Goal: Task Accomplishment & Management: Complete application form

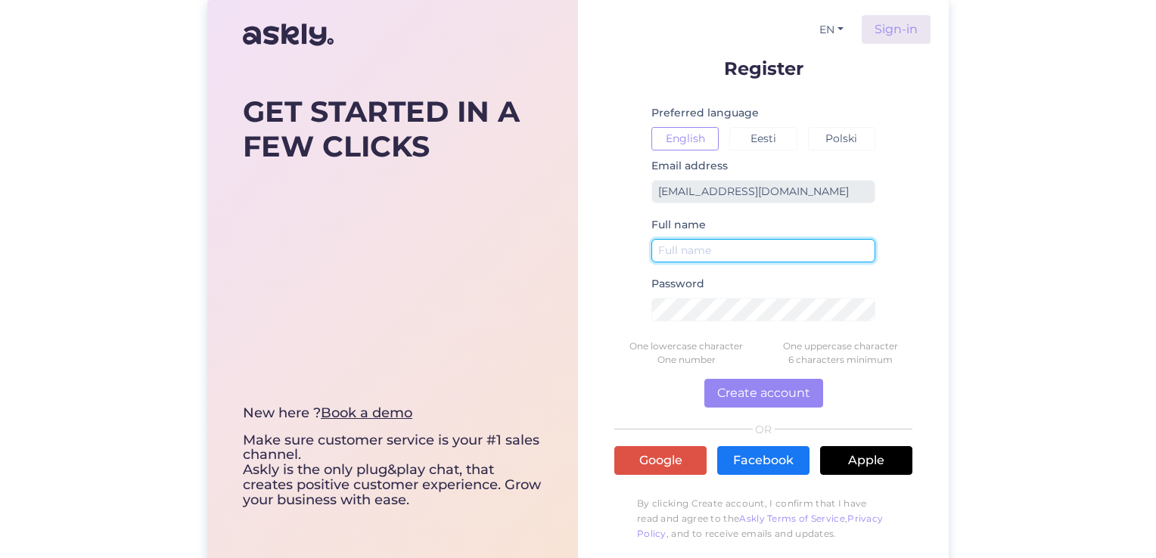
click at [723, 254] on input "text" at bounding box center [764, 250] width 224 height 23
type input "elin"
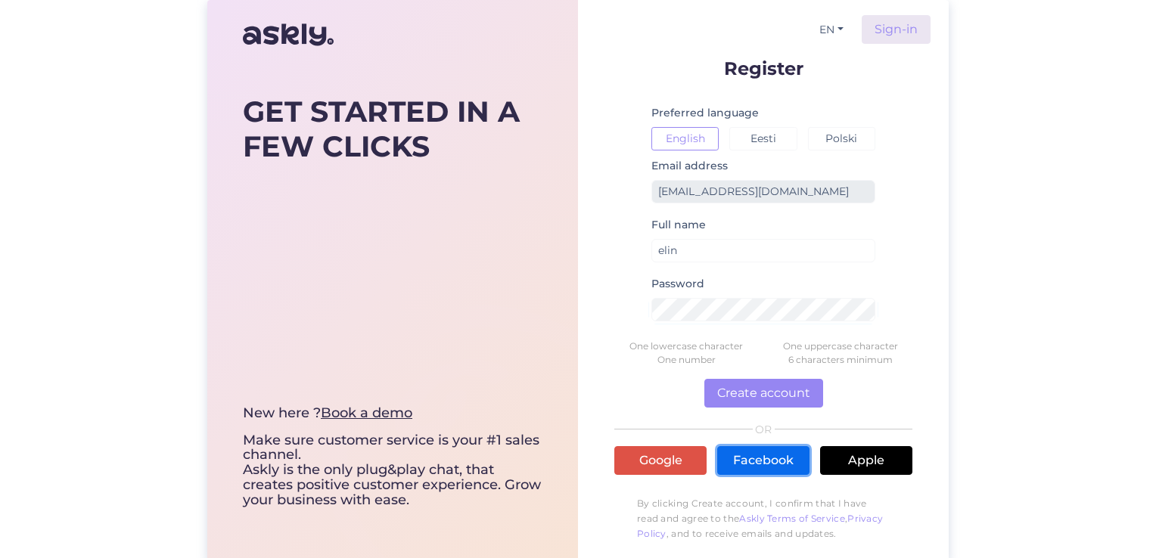
click at [761, 460] on link "Facebook" at bounding box center [763, 460] width 92 height 29
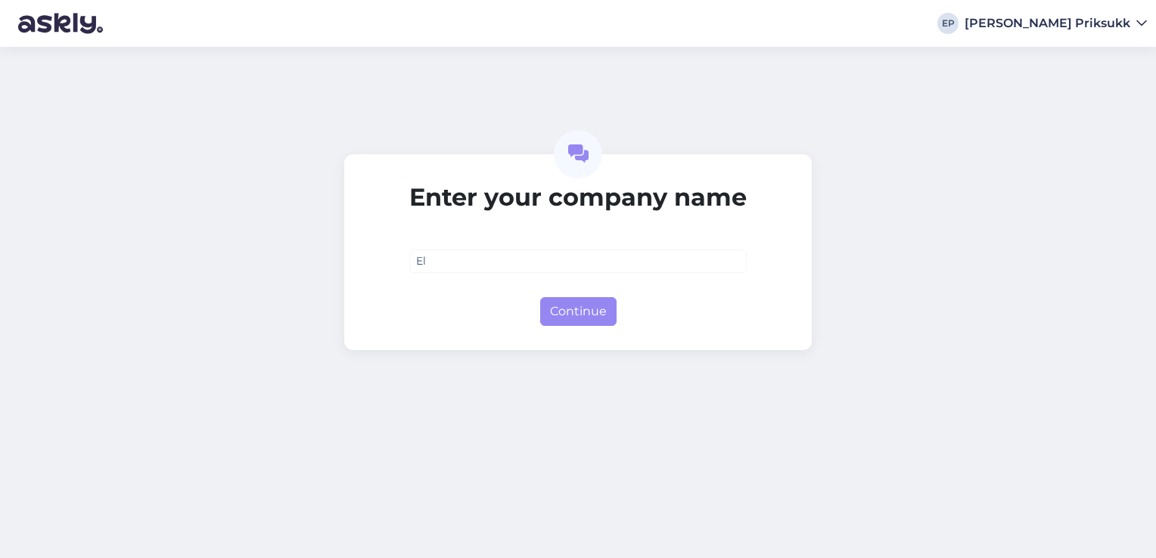
type input "E"
type input "Mustamäe spa Oü"
click at [587, 322] on button "Continue" at bounding box center [578, 311] width 76 height 29
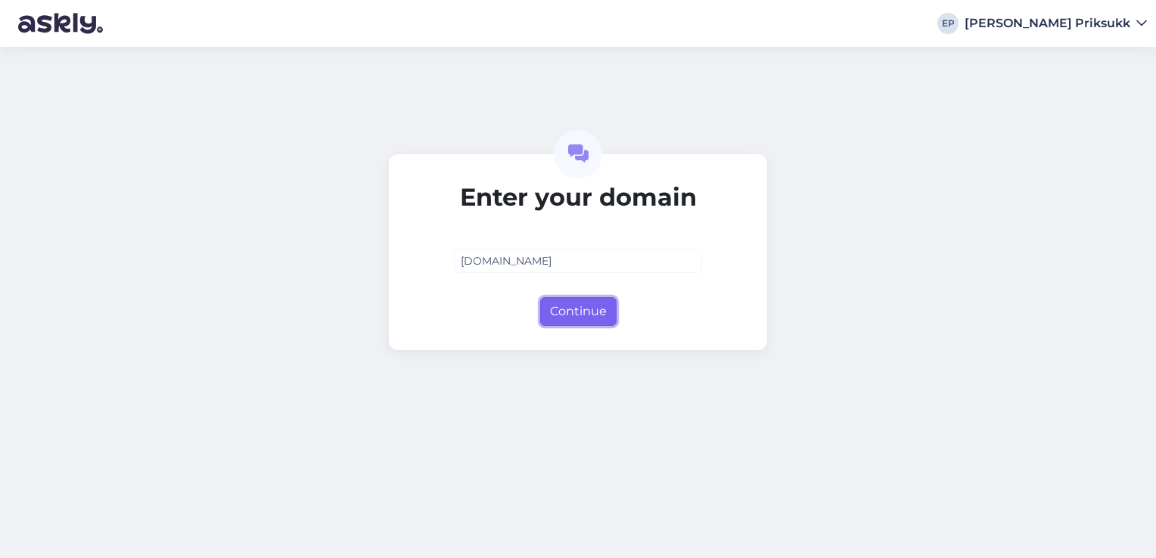
click at [587, 311] on button "Continue" at bounding box center [578, 311] width 76 height 29
type input "[DOMAIN_NAME]"
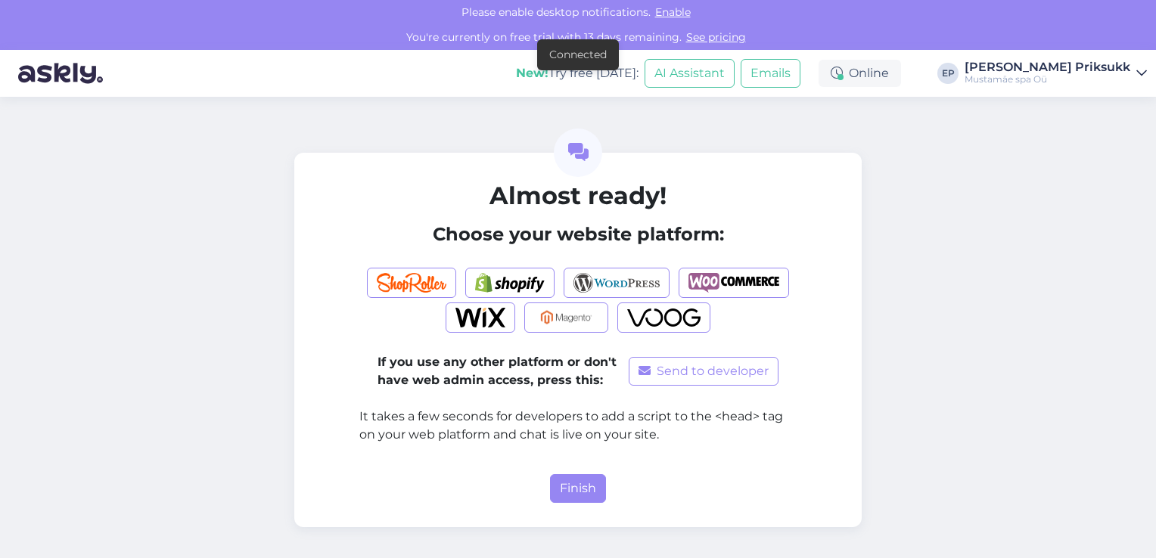
click at [577, 471] on form "Almost ready! Choose your website platform: If you use any other platform or do…" at bounding box center [577, 343] width 437 height 322
click at [578, 487] on button "Finish" at bounding box center [578, 488] width 56 height 29
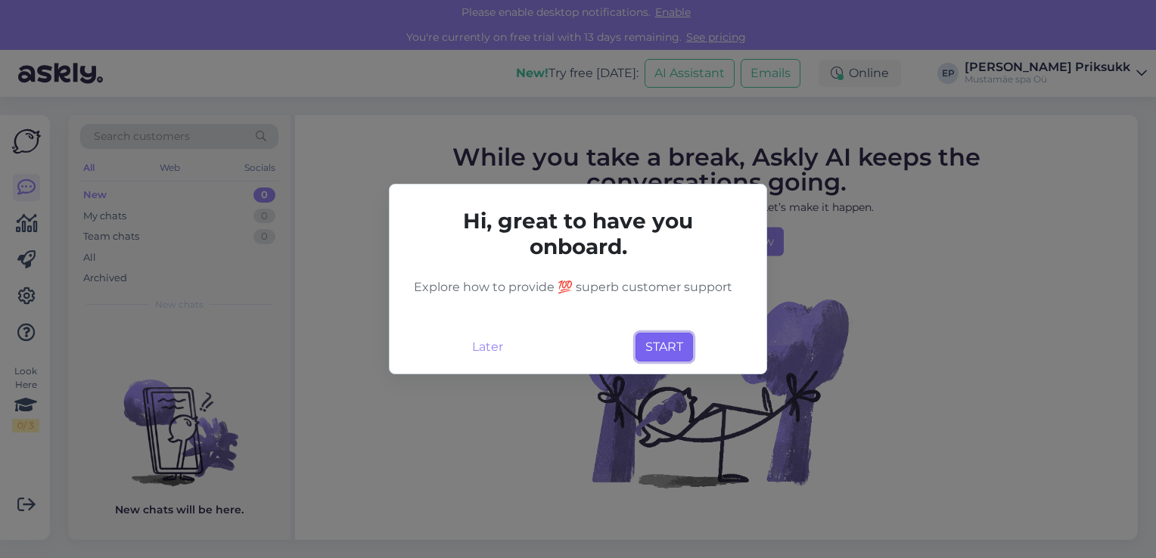
click at [674, 344] on button "START" at bounding box center [665, 347] width 58 height 29
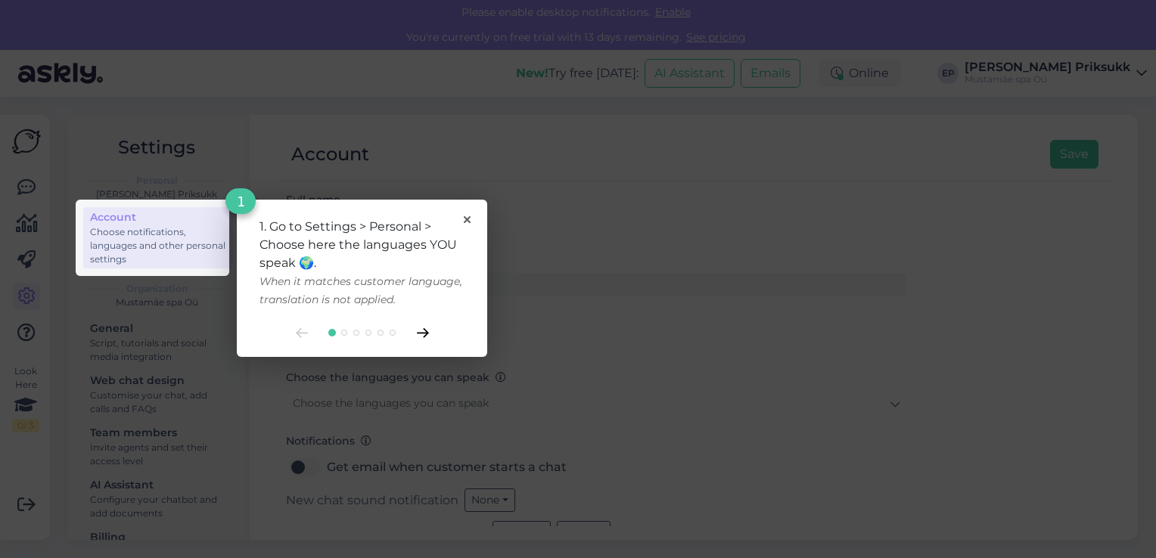
click at [422, 328] on icon at bounding box center [423, 333] width 12 height 10
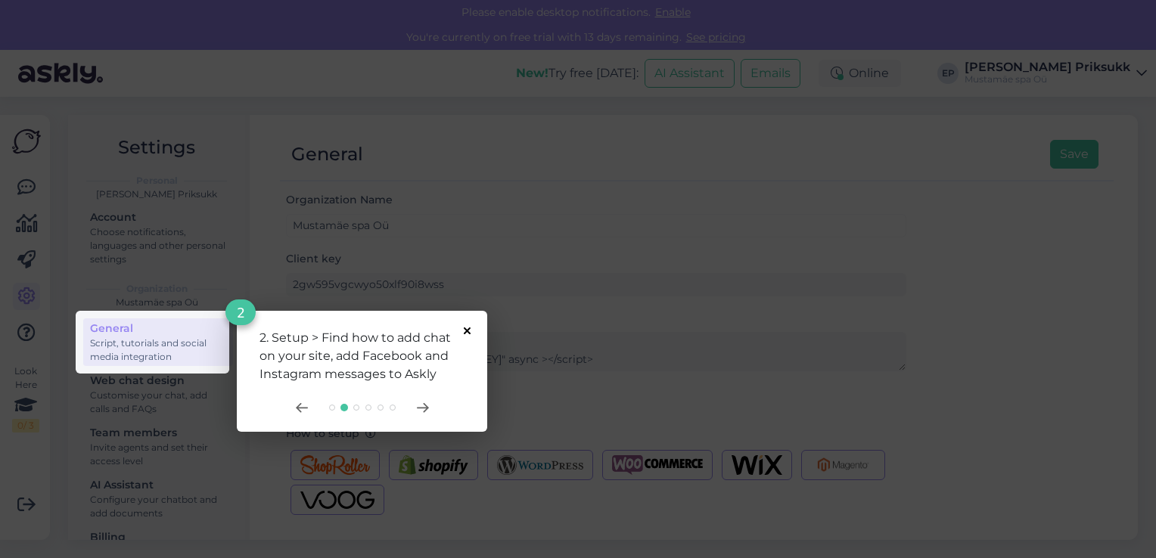
click at [470, 331] on icon at bounding box center [467, 331] width 7 height 7
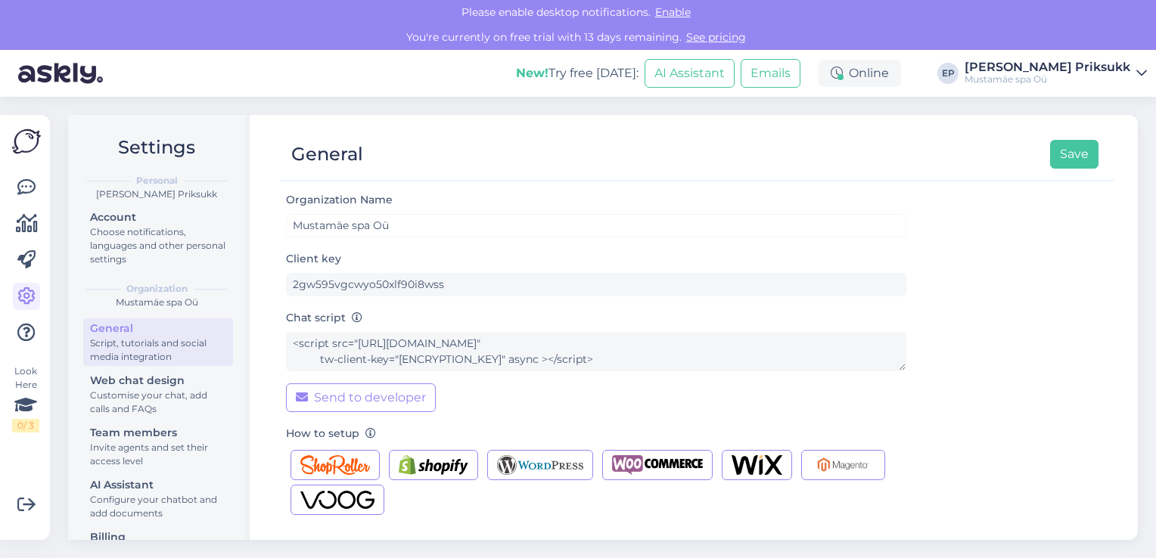
scroll to position [194, 0]
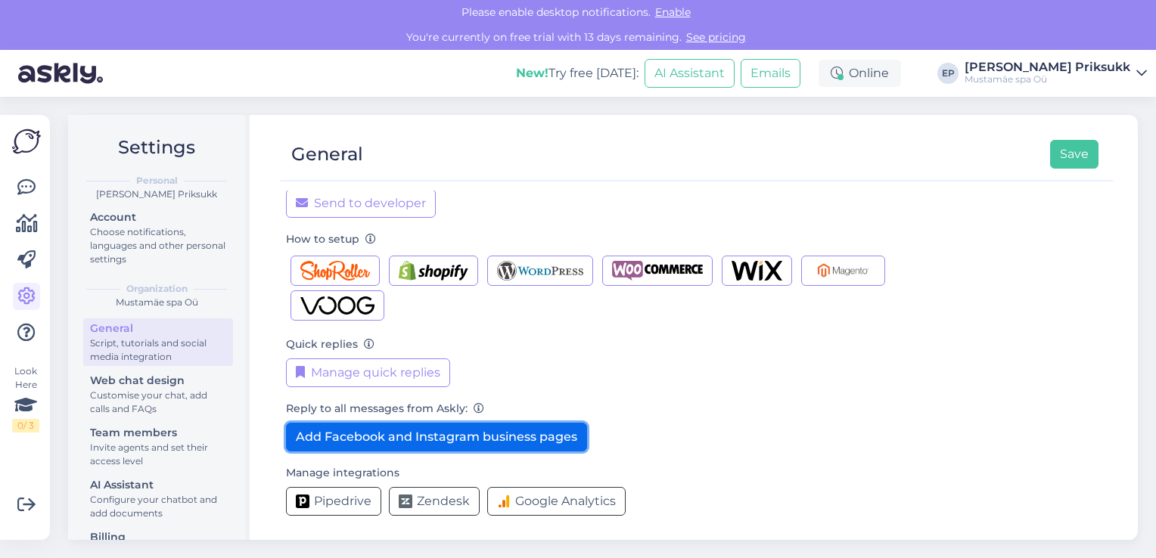
click at [491, 437] on button "Add Facebook and Instagram business pages" at bounding box center [436, 437] width 301 height 29
click at [480, 436] on button "Add Facebook and Instagram business pages" at bounding box center [436, 437] width 301 height 29
click at [514, 435] on button "Add Facebook and Instagram business pages" at bounding box center [436, 437] width 301 height 29
click at [535, 440] on button "Add Facebook and Instagram business pages" at bounding box center [436, 437] width 301 height 29
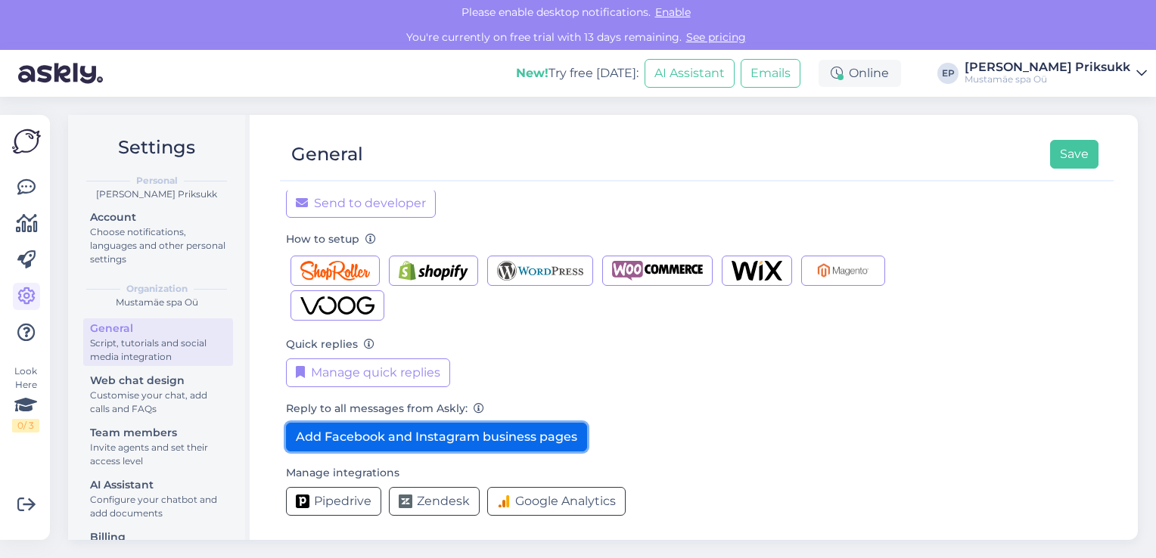
click at [537, 423] on button "Add Facebook and Instagram business pages" at bounding box center [436, 437] width 301 height 29
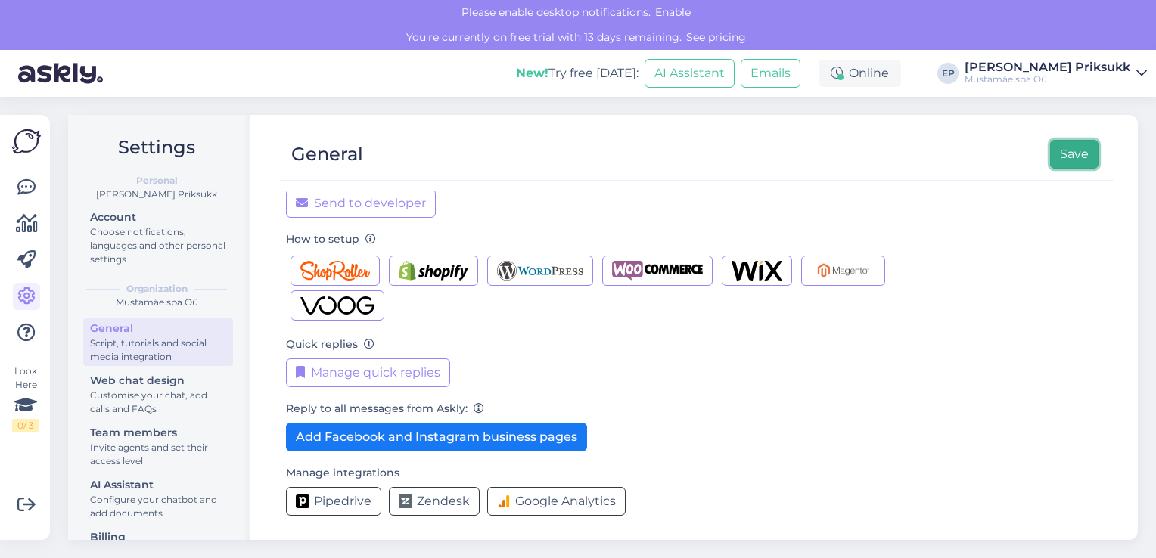
click at [1078, 154] on button "Save" at bounding box center [1074, 154] width 48 height 29
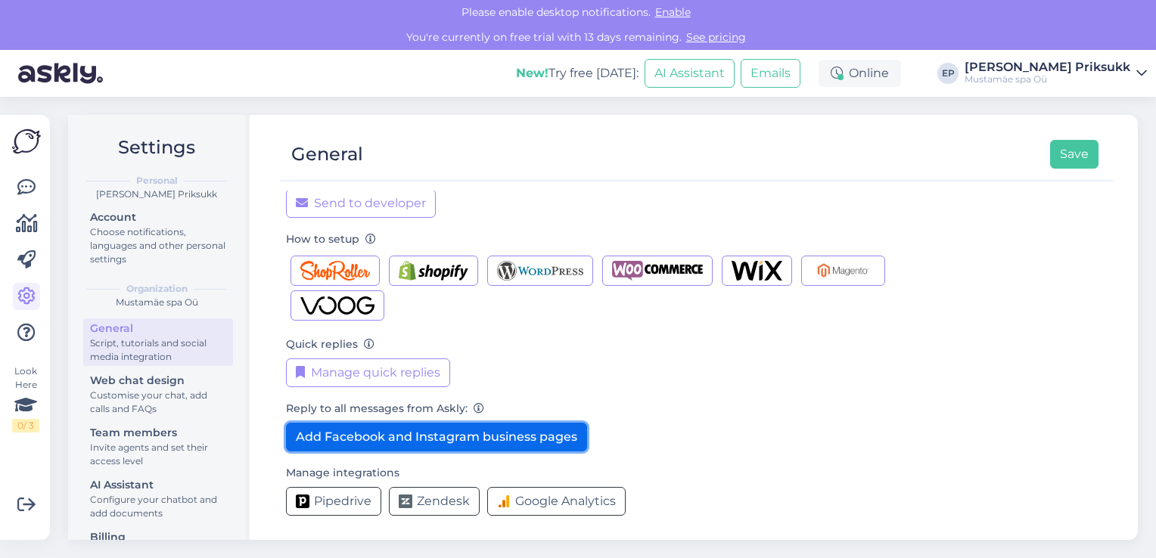
click at [444, 436] on button "Add Facebook and Instagram business pages" at bounding box center [436, 437] width 301 height 29
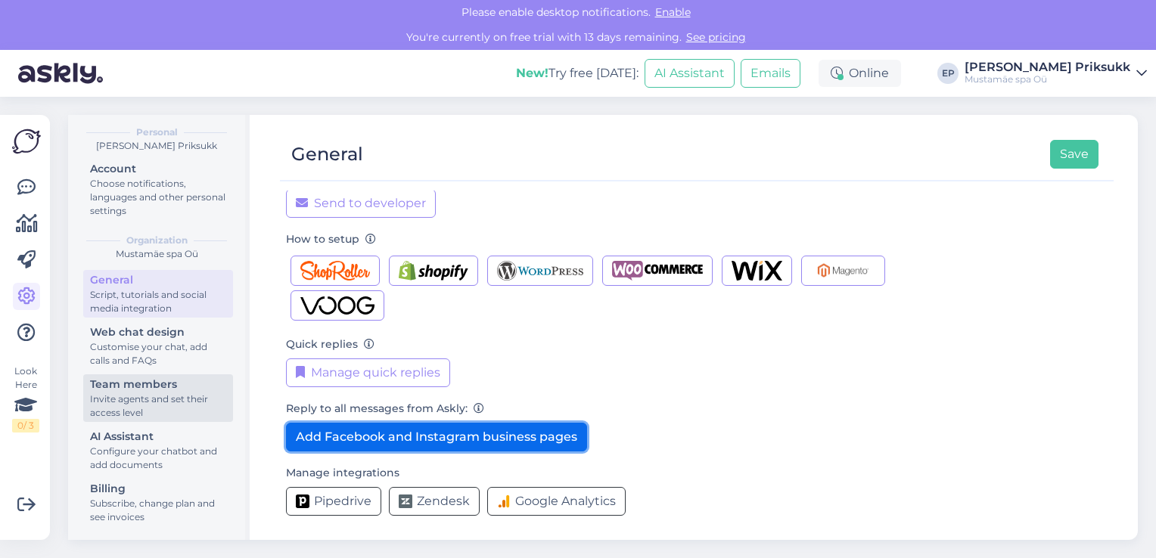
scroll to position [48, 0]
click at [408, 433] on button "Add Facebook and Instagram business pages" at bounding box center [436, 437] width 301 height 29
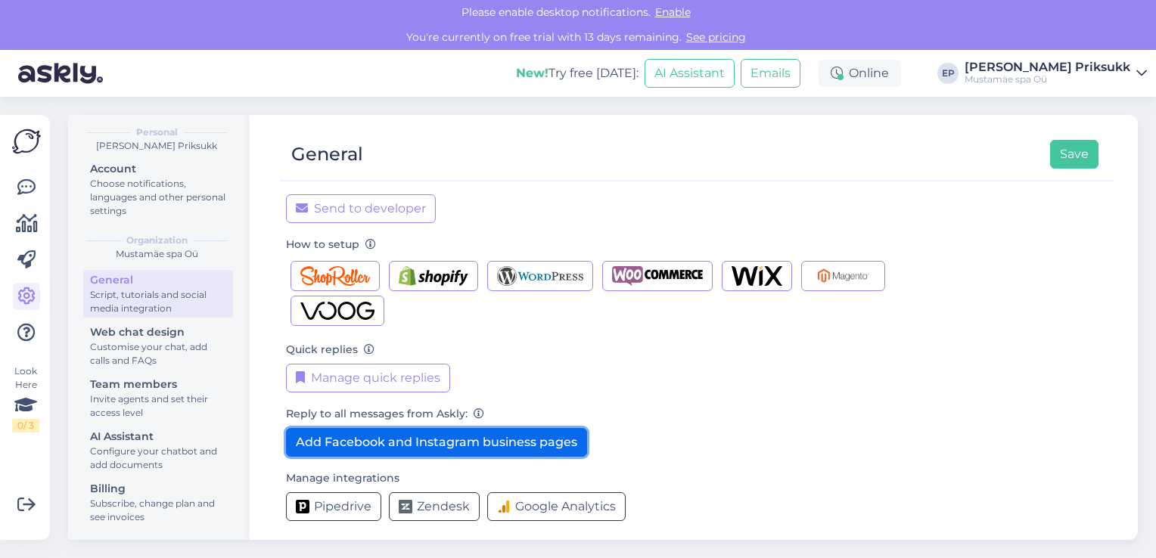
scroll to position [194, 0]
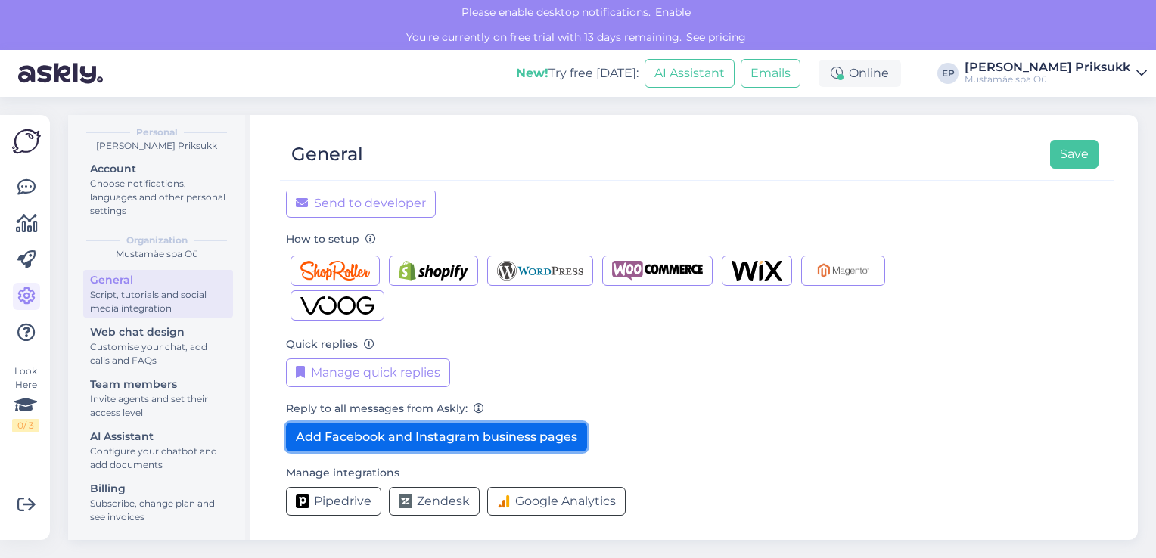
click at [493, 437] on button "Add Facebook and Instagram business pages" at bounding box center [436, 437] width 301 height 29
